Goal: Transaction & Acquisition: Purchase product/service

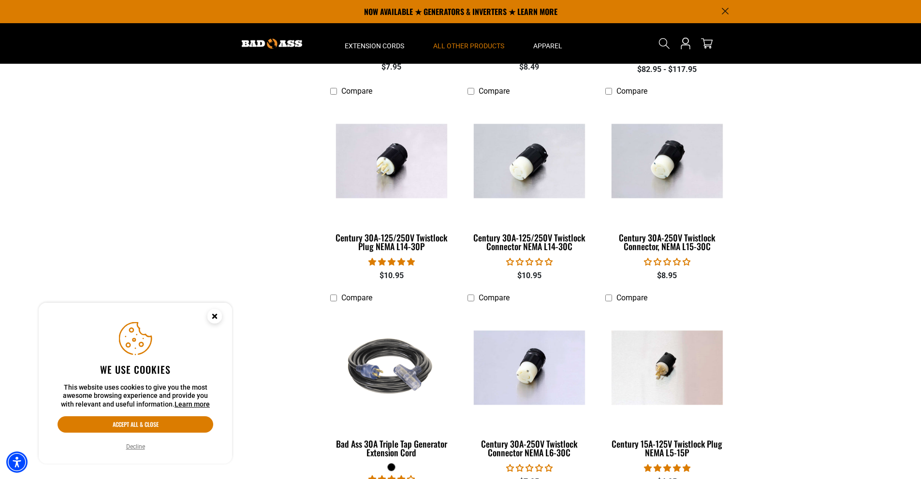
scroll to position [209, 0]
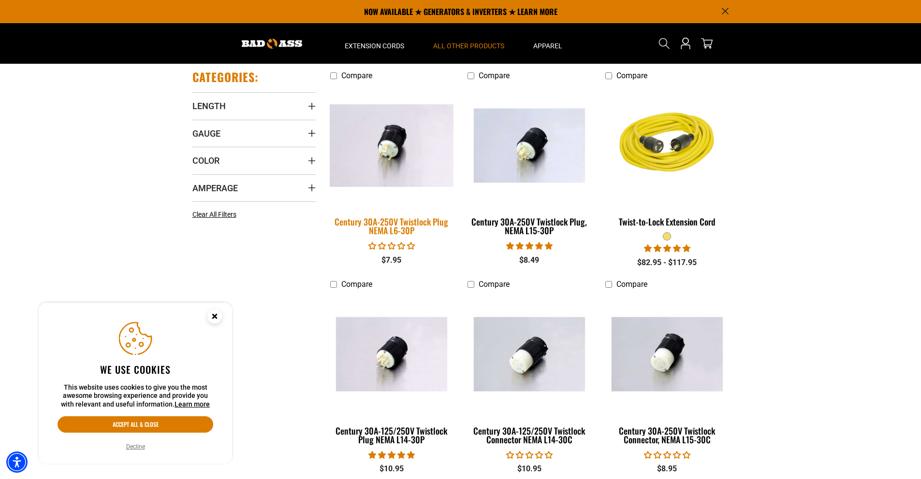
click at [372, 160] on img at bounding box center [391, 145] width 135 height 83
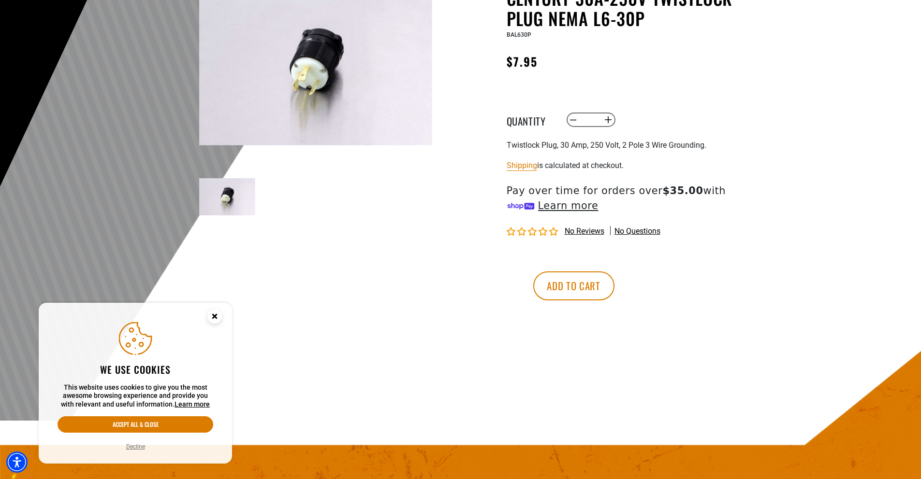
scroll to position [177, 0]
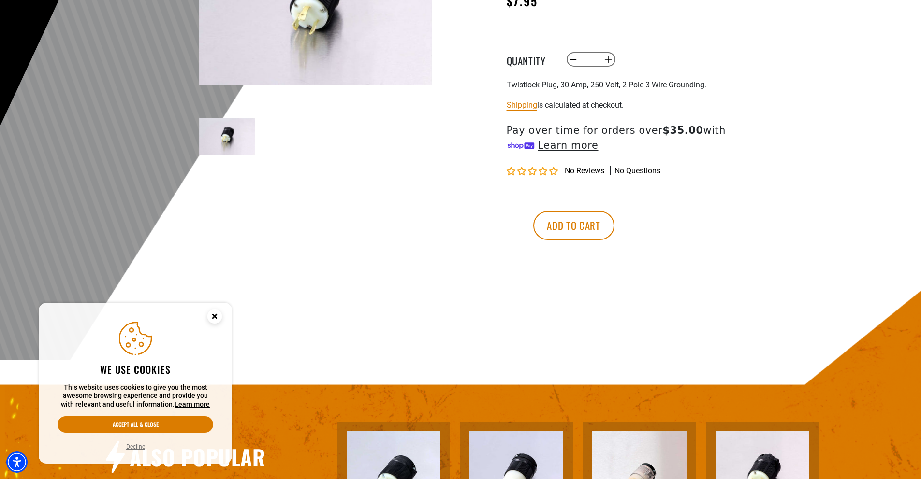
click at [219, 319] on circle "Close this option" at bounding box center [214, 316] width 14 height 14
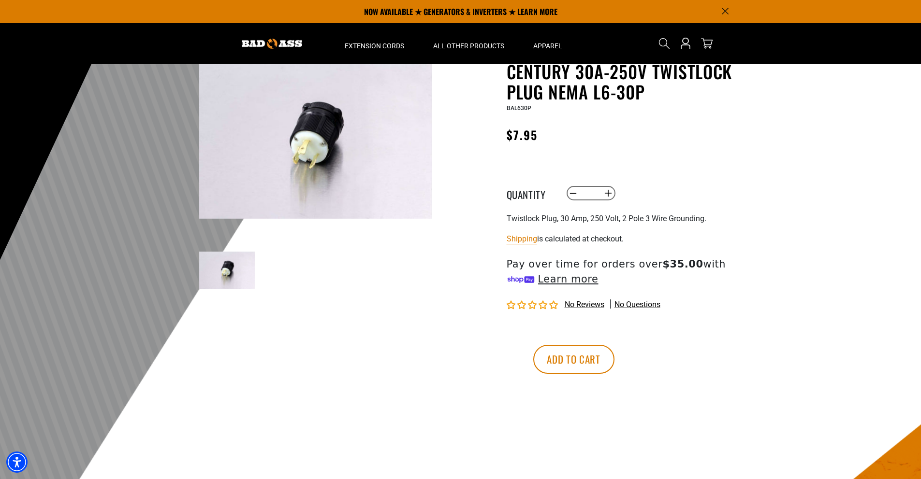
scroll to position [0, 0]
